Goal: Information Seeking & Learning: Learn about a topic

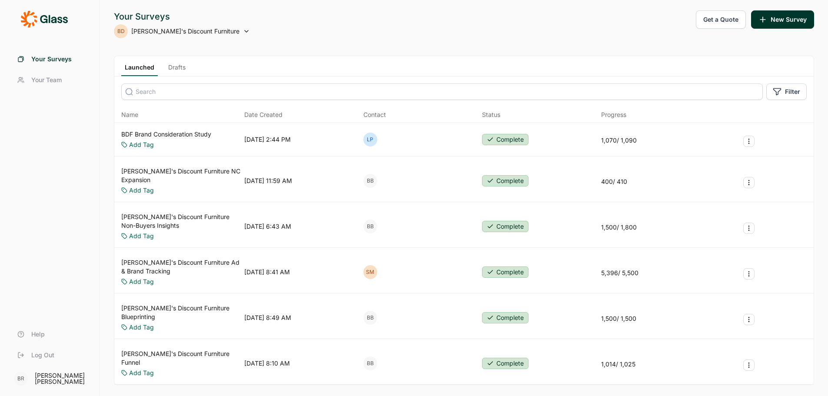
click at [170, 258] on link "Bob's Discount Furniture Ad & Brand Tracking" at bounding box center [181, 266] width 120 height 17
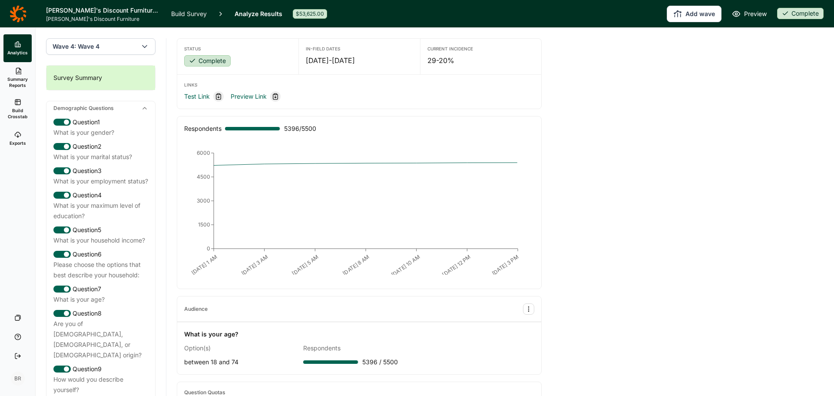
click at [141, 111] on icon at bounding box center [144, 108] width 7 height 7
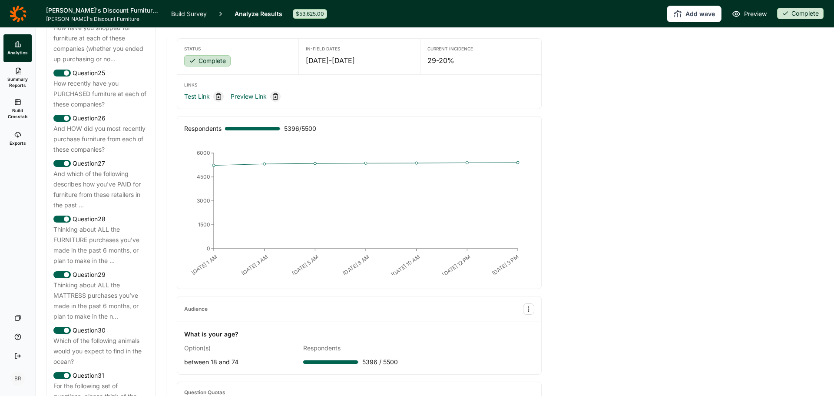
scroll to position [1341, 0]
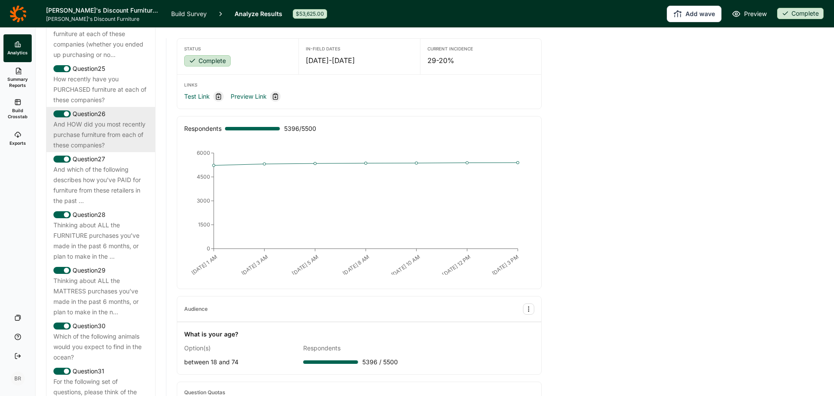
click at [100, 150] on div "And HOW did you most recently purchase furniture from each of these companies?" at bounding box center [100, 134] width 95 height 31
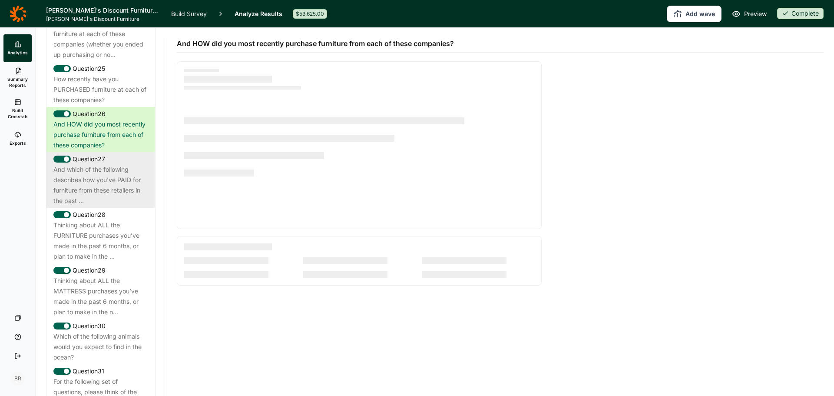
click at [122, 206] on div "And which of the following describes how you've PAID for furniture from these r…" at bounding box center [100, 185] width 95 height 42
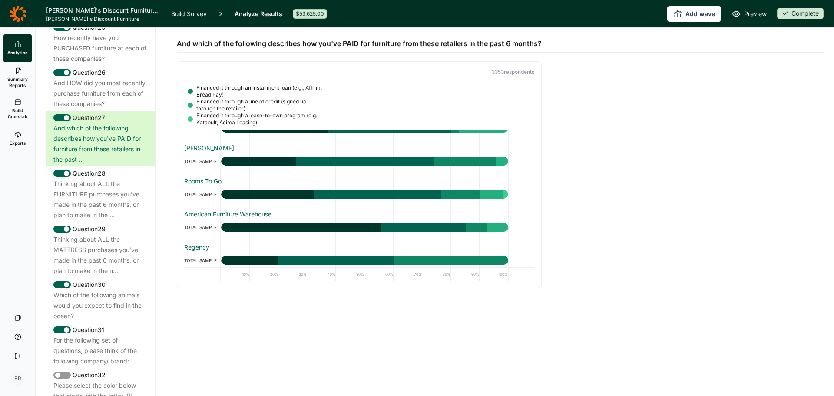
scroll to position [623, 0]
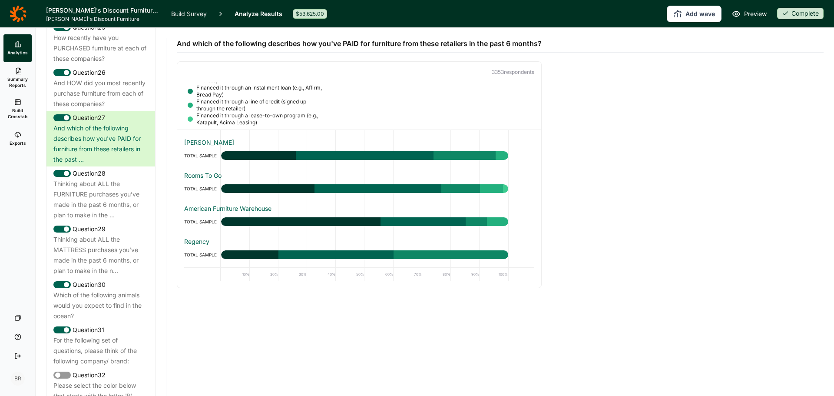
click at [642, 206] on div "And which of the following describes how you've PAID for furniture from these r…" at bounding box center [500, 158] width 647 height 260
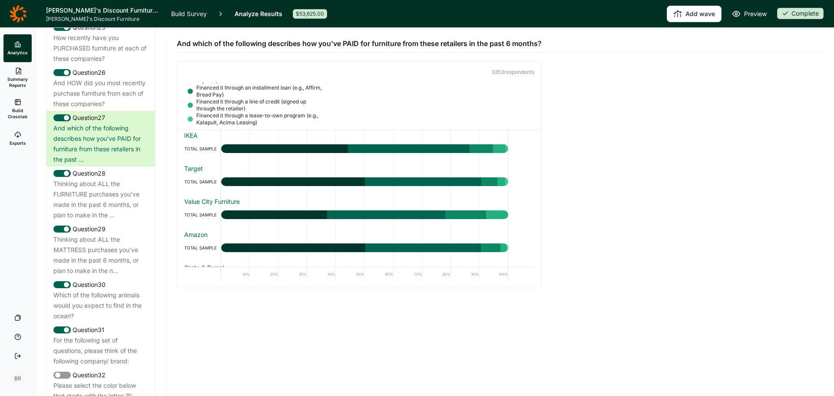
scroll to position [0, 0]
